Goal: Task Accomplishment & Management: Manage account settings

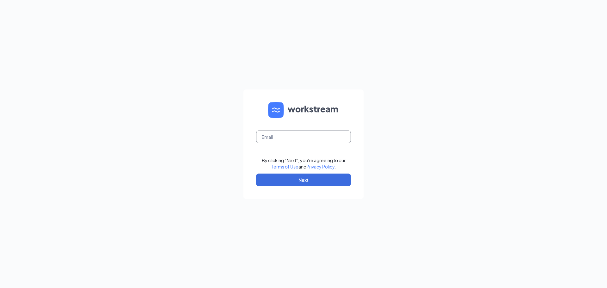
click at [271, 140] on input "text" at bounding box center [303, 137] width 95 height 13
type input "[EMAIL_ADDRESS][DOMAIN_NAME]"
click at [314, 178] on button "Next" at bounding box center [303, 180] width 95 height 13
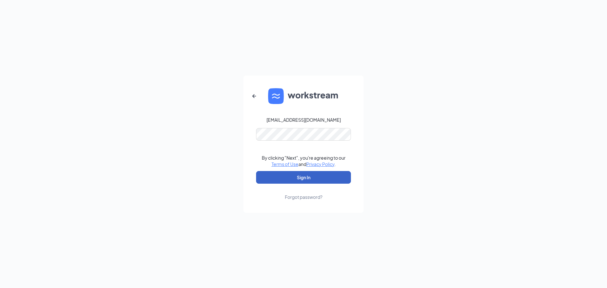
click at [310, 176] on button "Sign In" at bounding box center [303, 177] width 95 height 13
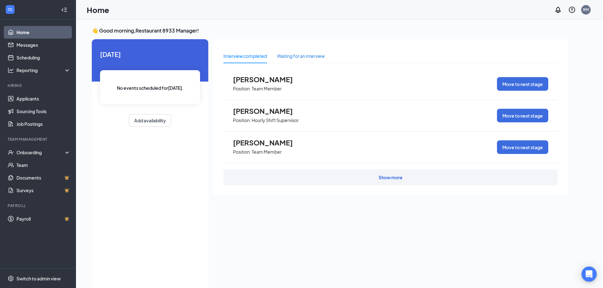
click at [296, 57] on div "Waiting for an interview" at bounding box center [301, 56] width 48 height 7
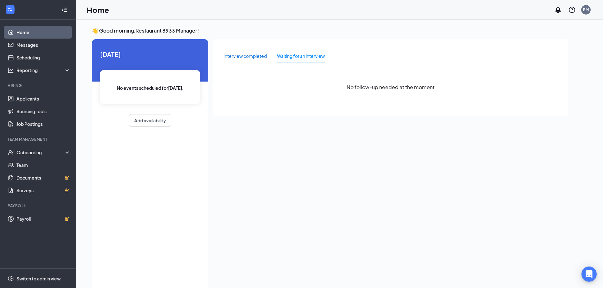
click at [255, 56] on div "Interview completed" at bounding box center [244, 56] width 43 height 7
